Goal: Browse casually

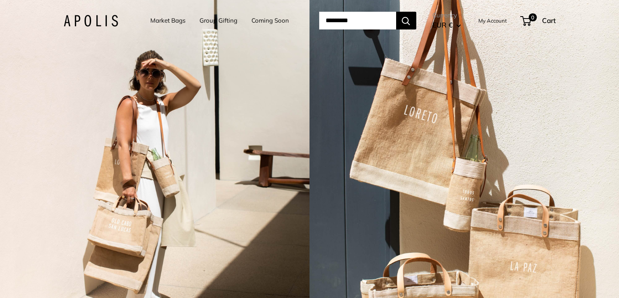
click at [96, 18] on img at bounding box center [91, 21] width 54 height 12
